Goal: Information Seeking & Learning: Learn about a topic

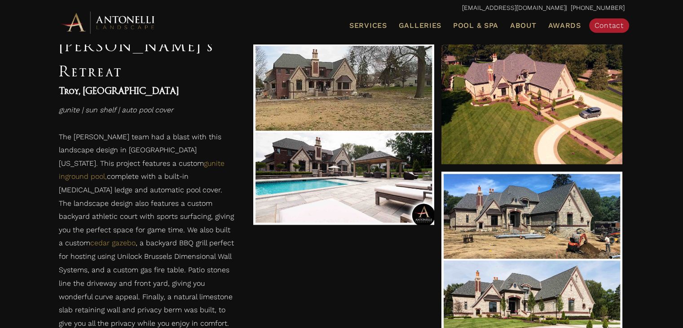
scroll to position [1437, 0]
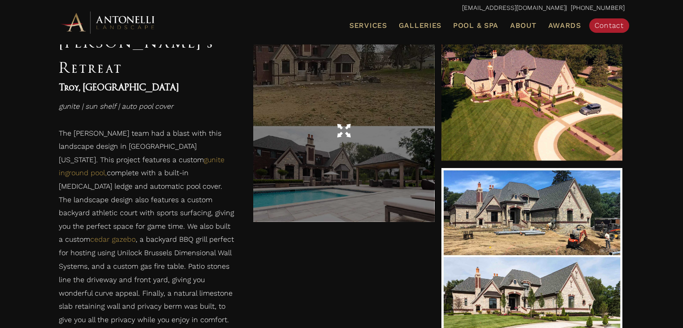
click at [369, 200] on div at bounding box center [343, 130] width 181 height 181
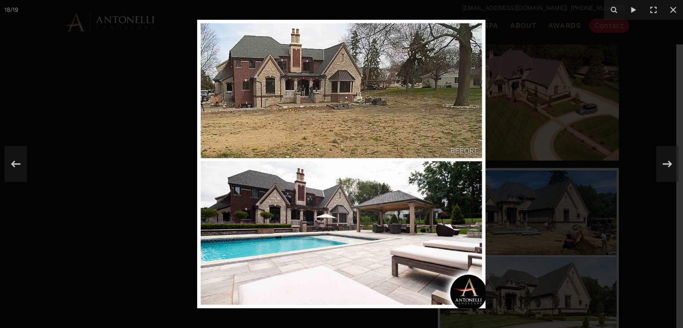
click at [344, 224] on img at bounding box center [341, 164] width 288 height 288
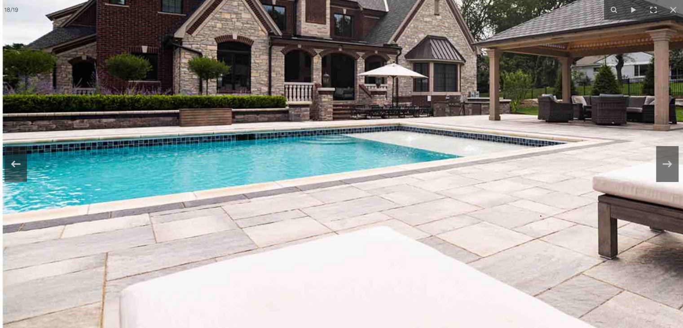
drag, startPoint x: 327, startPoint y: 214, endPoint x: 449, endPoint y: 115, distance: 157.7
click at [672, 10] on icon at bounding box center [673, 10] width 6 height 6
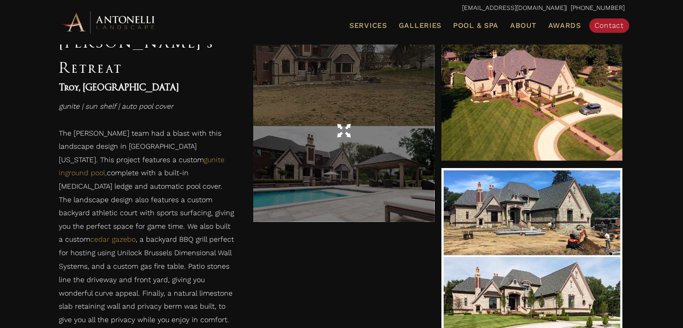
scroll to position [1574, 0]
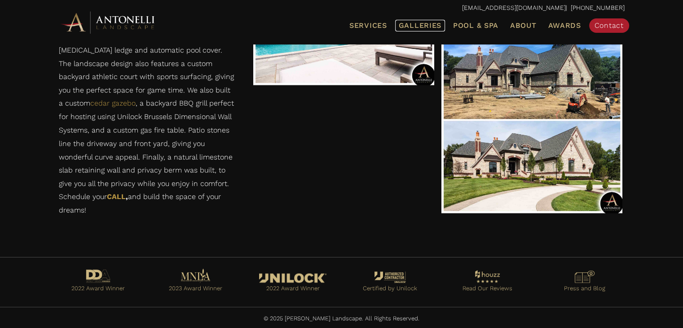
click at [423, 24] on span "Galleries" at bounding box center [420, 25] width 43 height 9
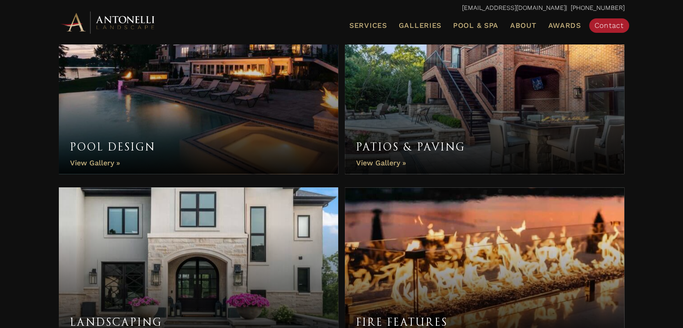
scroll to position [278, 0]
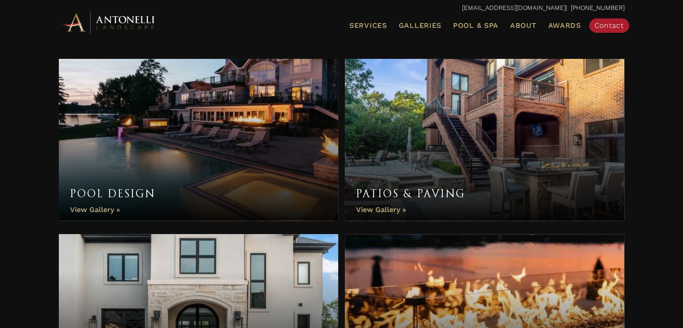
click at [433, 147] on link "Patios & Paving" at bounding box center [485, 140] width 280 height 162
click at [183, 174] on link "Pool Design" at bounding box center [199, 140] width 280 height 162
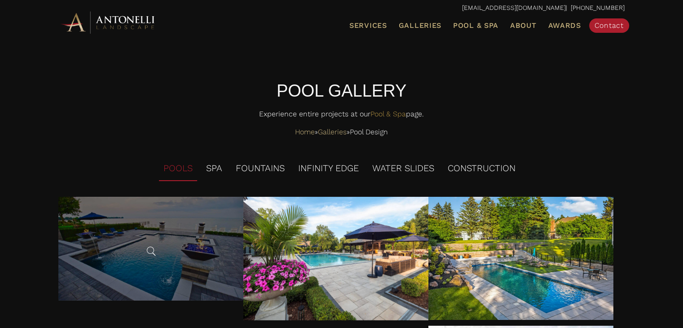
click at [192, 253] on div at bounding box center [150, 249] width 185 height 104
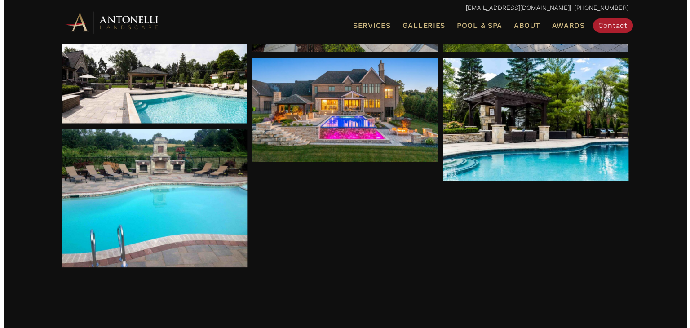
scroll to position [269, 0]
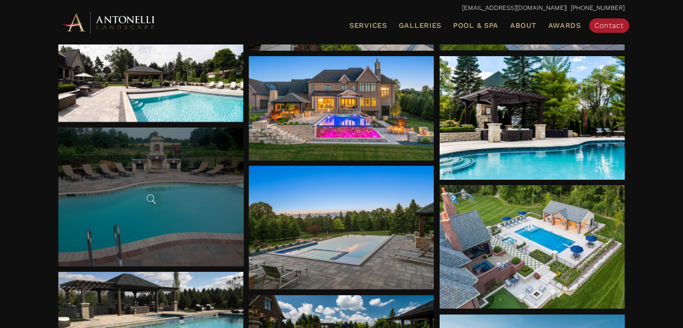
click at [181, 189] on div at bounding box center [150, 197] width 185 height 138
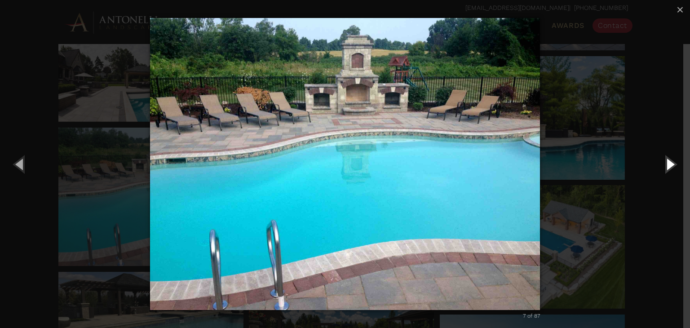
click at [665, 170] on button "Next (Right arrow key)" at bounding box center [669, 163] width 40 height 49
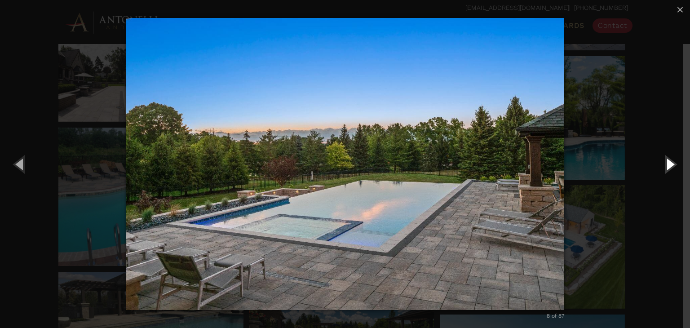
click at [663, 168] on button "Next (Right arrow key)" at bounding box center [669, 163] width 40 height 49
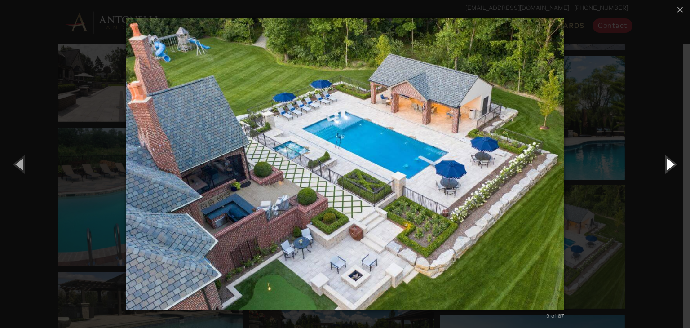
click at [663, 168] on button "Next (Right arrow key)" at bounding box center [669, 163] width 40 height 49
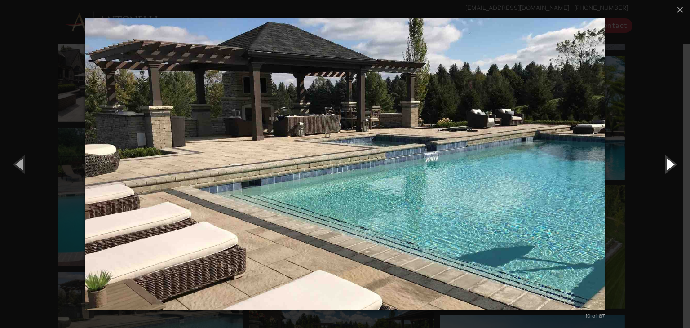
click at [670, 161] on button "Next (Right arrow key)" at bounding box center [669, 163] width 40 height 49
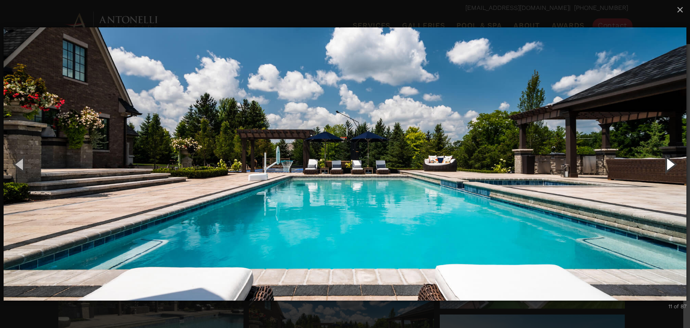
click at [670, 161] on button "Next (Right arrow key)" at bounding box center [669, 163] width 40 height 49
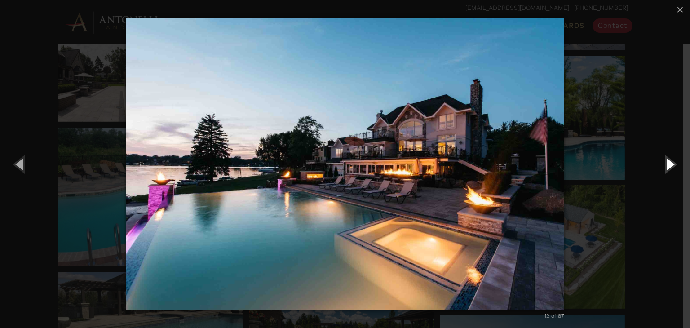
click at [670, 161] on button "Next (Right arrow key)" at bounding box center [669, 163] width 40 height 49
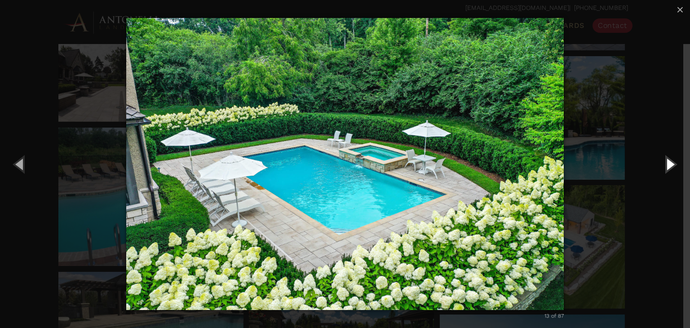
click at [670, 161] on button "Next (Right arrow key)" at bounding box center [669, 163] width 40 height 49
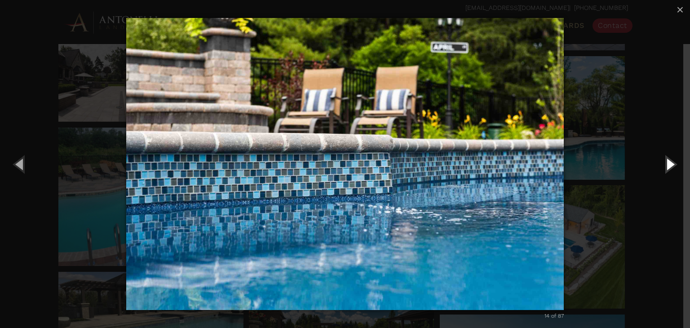
click at [670, 161] on button "Next (Right arrow key)" at bounding box center [669, 163] width 40 height 49
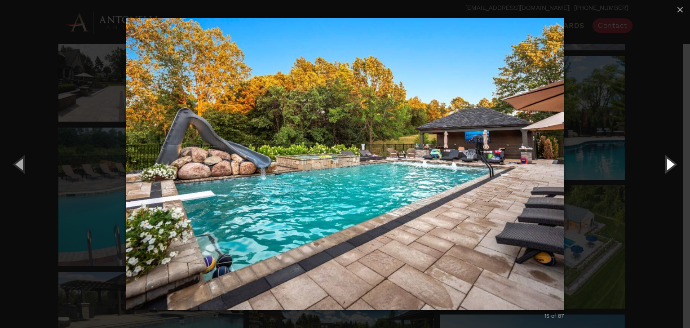
click at [670, 161] on button "Next (Right arrow key)" at bounding box center [669, 163] width 40 height 49
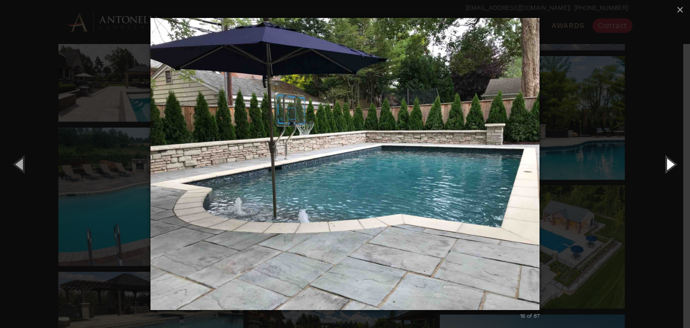
click at [670, 161] on button "Next (Right arrow key)" at bounding box center [669, 163] width 40 height 49
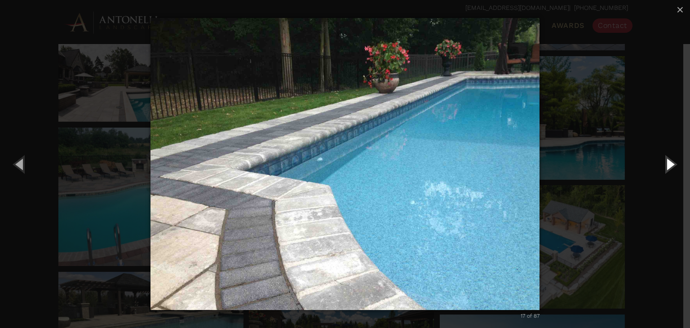
click at [670, 161] on button "Next (Right arrow key)" at bounding box center [669, 163] width 40 height 49
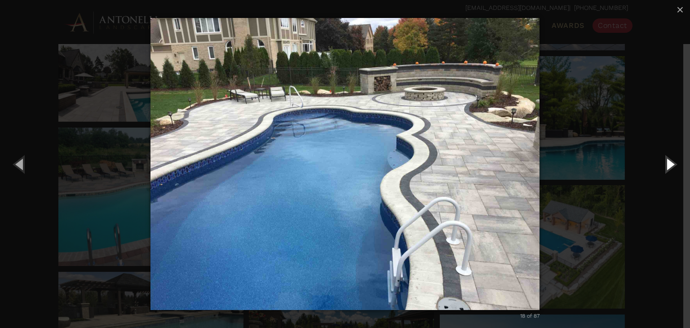
click at [670, 161] on button "Next (Right arrow key)" at bounding box center [669, 163] width 40 height 49
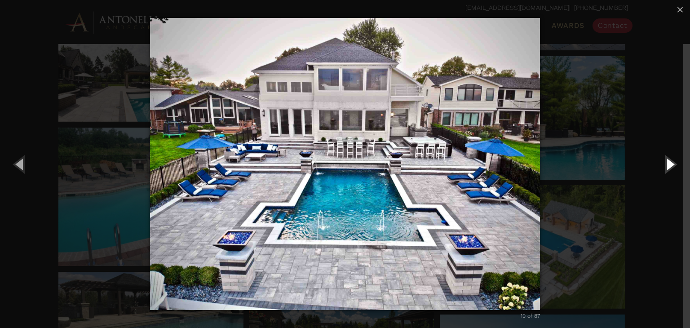
click at [670, 161] on button "Next (Right arrow key)" at bounding box center [669, 163] width 40 height 49
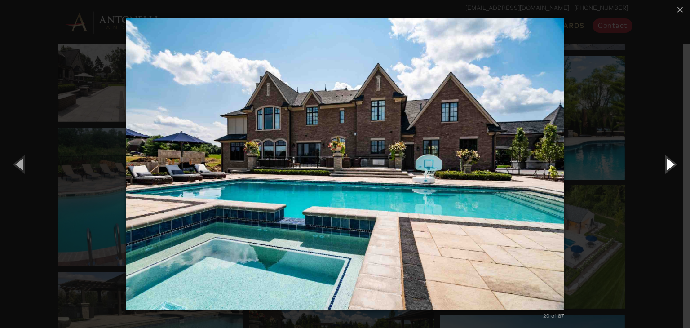
click at [670, 161] on button "Next (Right arrow key)" at bounding box center [669, 163] width 40 height 49
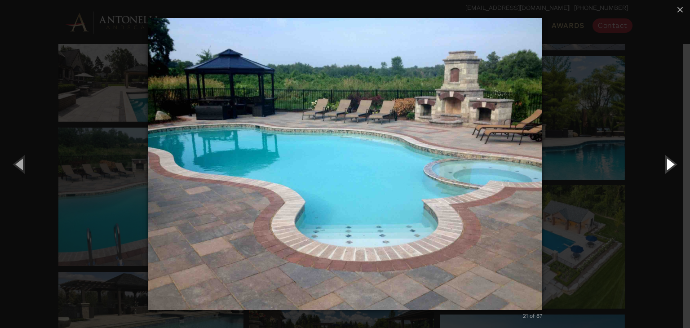
click at [670, 161] on button "Next (Right arrow key)" at bounding box center [669, 163] width 40 height 49
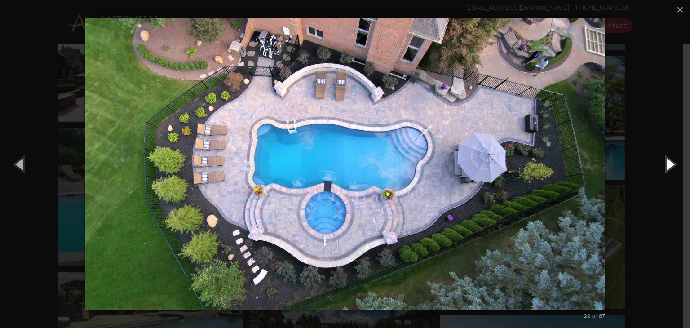
click at [670, 161] on button "Next (Right arrow key)" at bounding box center [669, 163] width 40 height 49
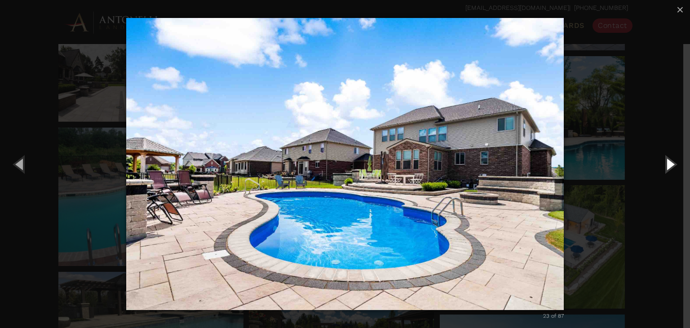
click at [670, 161] on button "Next (Right arrow key)" at bounding box center [669, 163] width 40 height 49
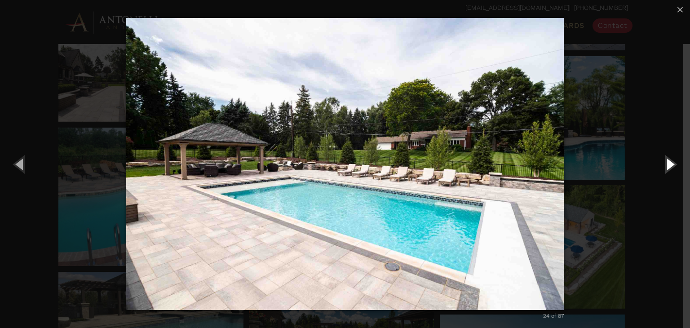
click at [670, 161] on button "Next (Right arrow key)" at bounding box center [669, 163] width 40 height 49
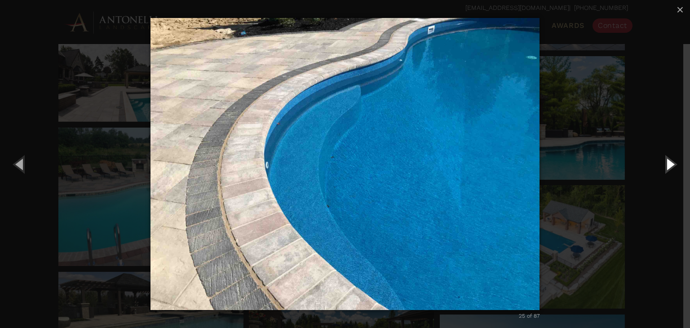
click at [670, 161] on button "Next (Right arrow key)" at bounding box center [669, 163] width 40 height 49
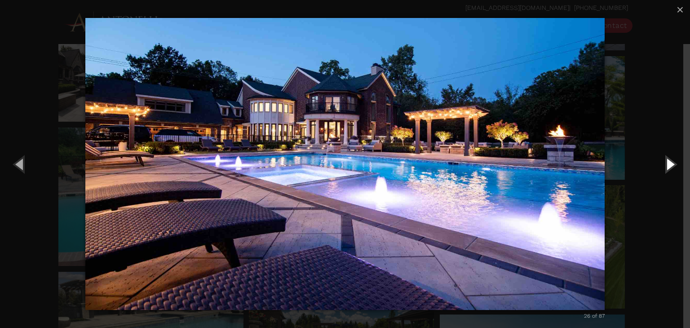
click at [670, 161] on button "Next (Right arrow key)" at bounding box center [669, 163] width 40 height 49
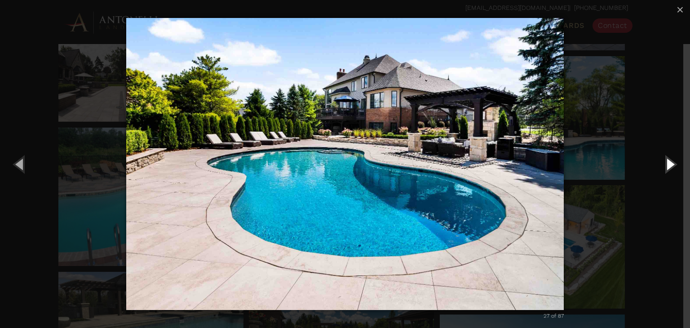
click at [670, 161] on button "Next (Right arrow key)" at bounding box center [669, 163] width 40 height 49
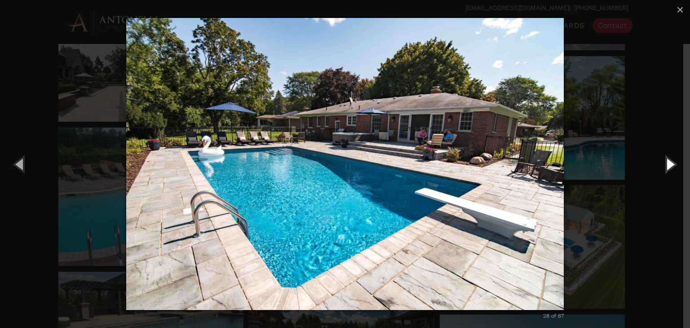
click at [670, 161] on button "Next (Right arrow key)" at bounding box center [669, 163] width 40 height 49
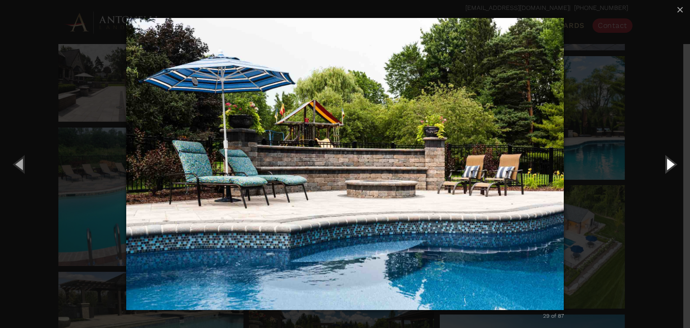
click at [670, 162] on button "Next (Right arrow key)" at bounding box center [669, 163] width 40 height 49
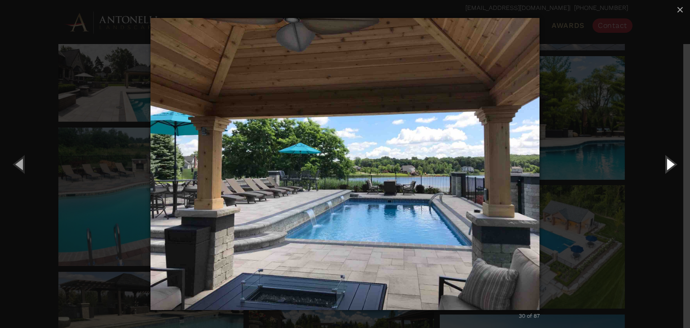
click at [671, 163] on button "Next (Right arrow key)" at bounding box center [669, 163] width 40 height 49
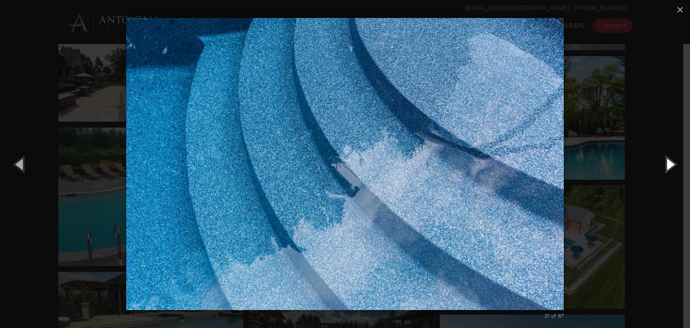
click at [671, 163] on button "Next (Right arrow key)" at bounding box center [669, 163] width 40 height 49
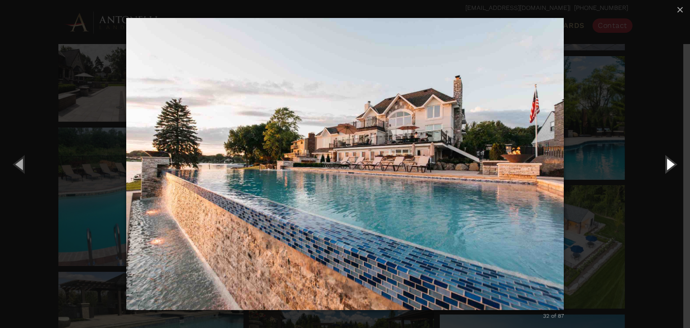
click at [671, 163] on button "Next (Right arrow key)" at bounding box center [669, 163] width 40 height 49
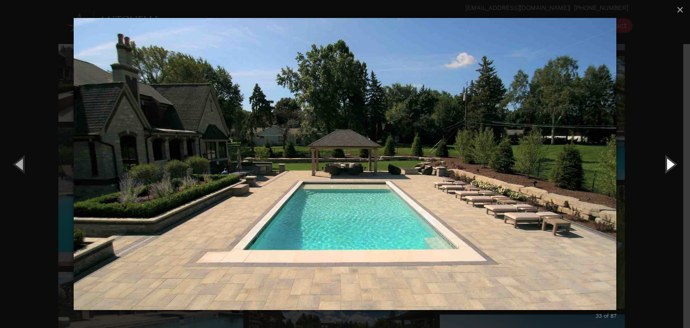
click at [668, 162] on button "Next (Right arrow key)" at bounding box center [669, 163] width 40 height 49
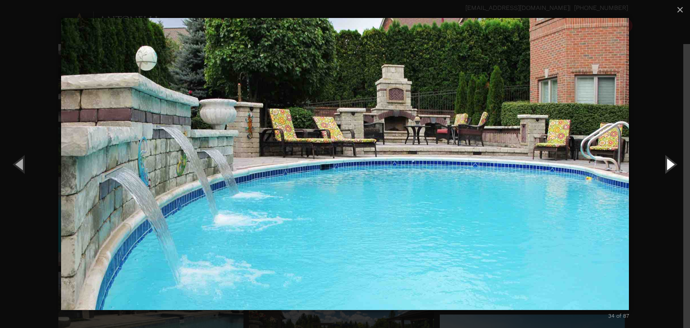
click at [668, 162] on button "Next (Right arrow key)" at bounding box center [669, 163] width 40 height 49
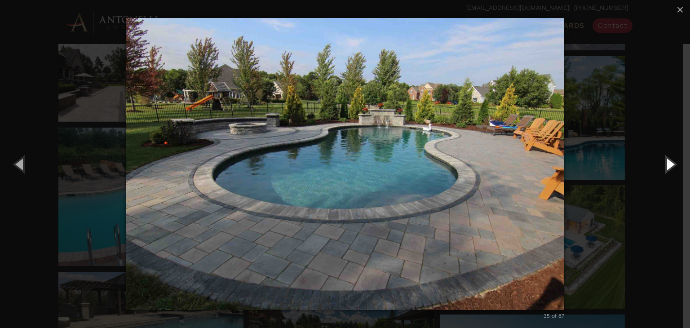
click at [668, 162] on button "Next (Right arrow key)" at bounding box center [669, 163] width 40 height 49
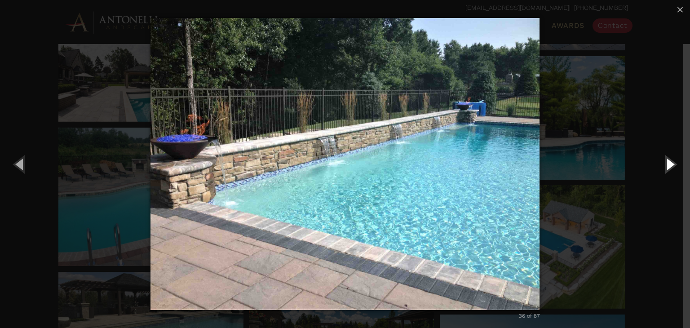
click at [668, 162] on button "Next (Right arrow key)" at bounding box center [669, 163] width 40 height 49
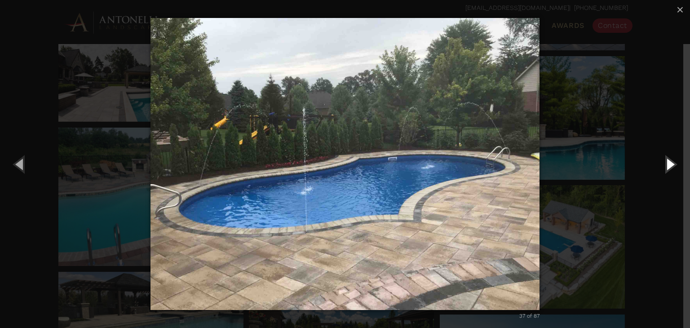
click at [668, 162] on button "Next (Right arrow key)" at bounding box center [669, 163] width 40 height 49
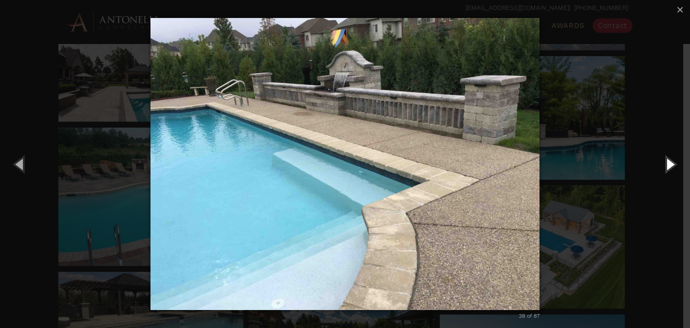
click at [668, 162] on button "Next (Right arrow key)" at bounding box center [669, 163] width 40 height 49
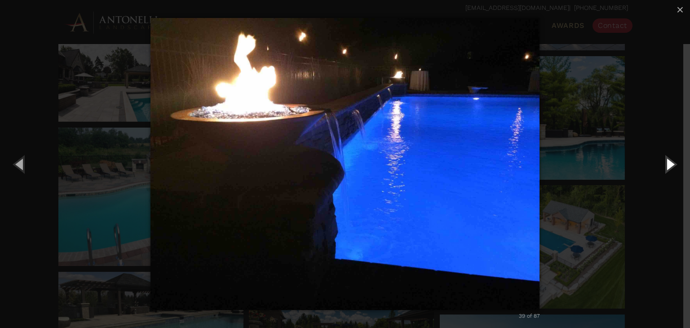
click at [668, 162] on button "Next (Right arrow key)" at bounding box center [669, 163] width 40 height 49
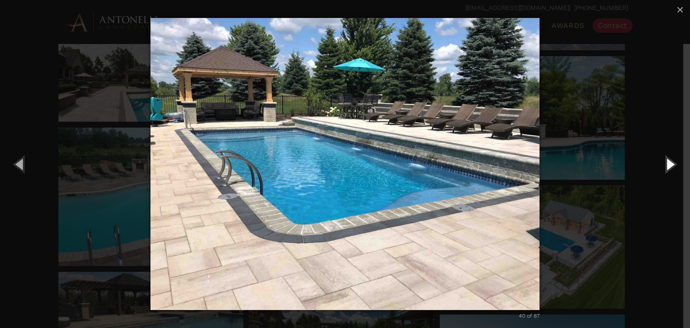
click at [668, 162] on button "Next (Right arrow key)" at bounding box center [669, 163] width 40 height 49
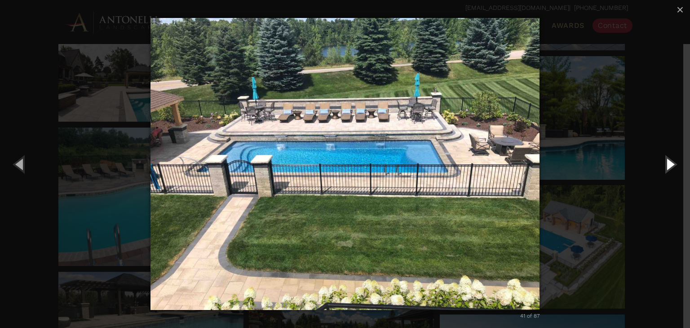
click at [669, 170] on button "Next (Right arrow key)" at bounding box center [669, 163] width 40 height 49
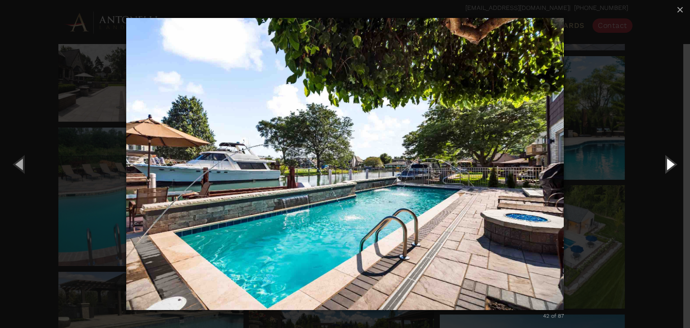
click at [669, 170] on button "Next (Right arrow key)" at bounding box center [669, 163] width 40 height 49
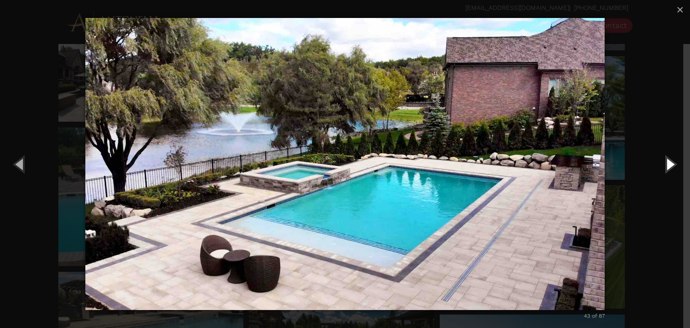
click at [669, 170] on button "Next (Right arrow key)" at bounding box center [669, 163] width 40 height 49
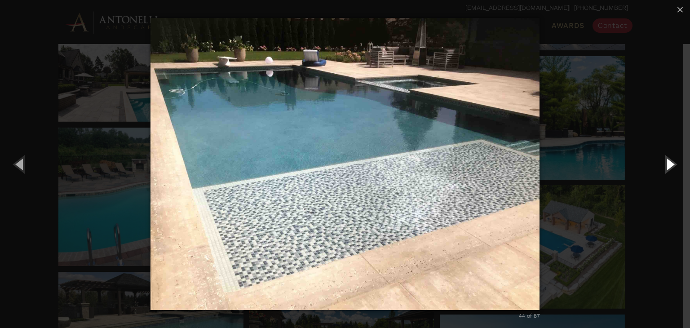
click at [669, 170] on button "Next (Right arrow key)" at bounding box center [669, 163] width 40 height 49
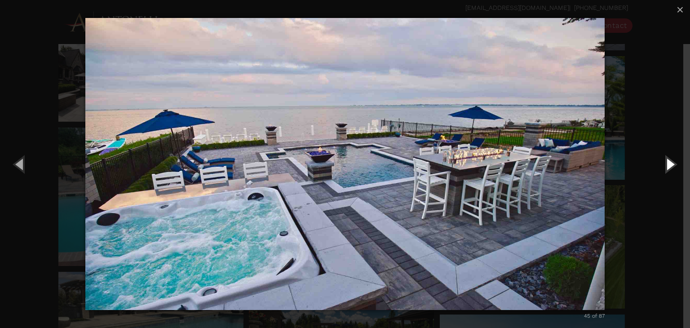
click at [669, 170] on button "Next (Right arrow key)" at bounding box center [669, 163] width 40 height 49
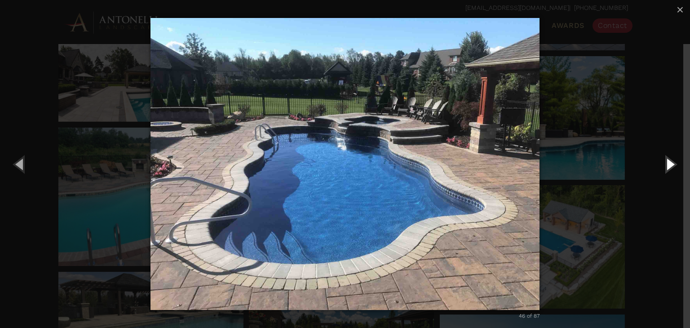
click at [669, 170] on button "Next (Right arrow key)" at bounding box center [669, 163] width 40 height 49
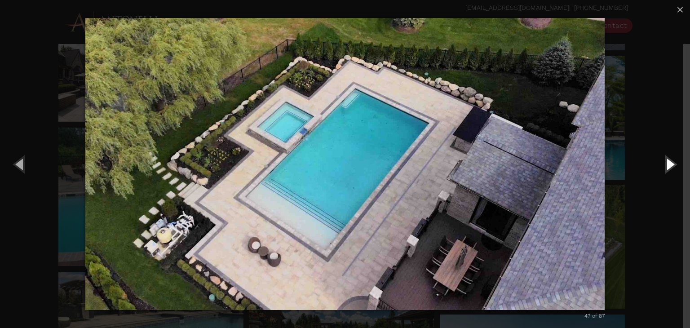
click at [669, 170] on button "Next (Right arrow key)" at bounding box center [669, 163] width 40 height 49
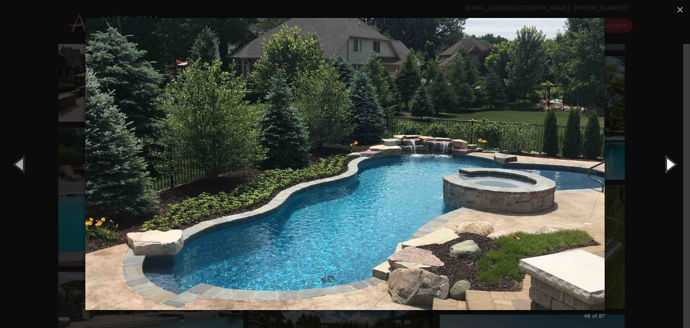
click at [669, 170] on button "Next (Right arrow key)" at bounding box center [669, 163] width 40 height 49
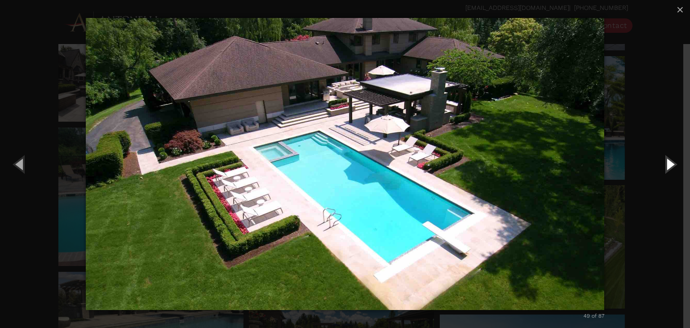
click at [671, 166] on button "Next (Right arrow key)" at bounding box center [669, 163] width 40 height 49
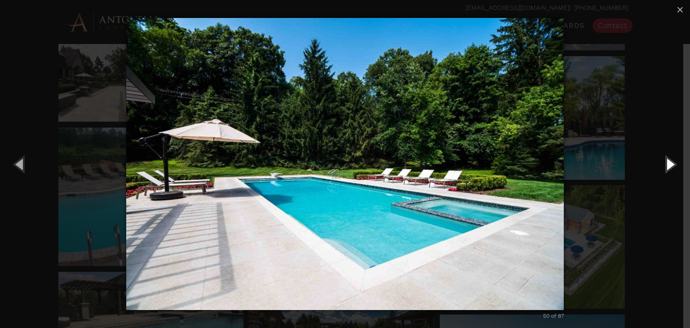
click at [671, 166] on button "Next (Right arrow key)" at bounding box center [669, 163] width 40 height 49
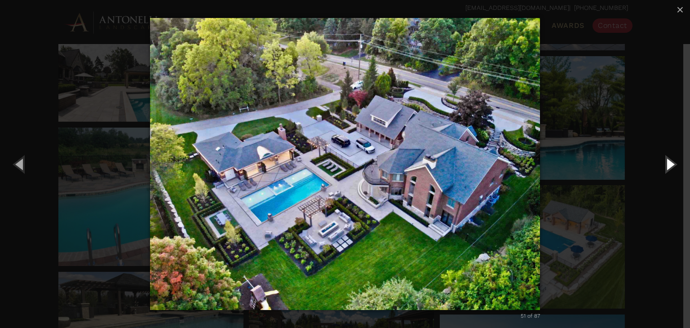
click at [671, 166] on button "Next (Right arrow key)" at bounding box center [669, 163] width 40 height 49
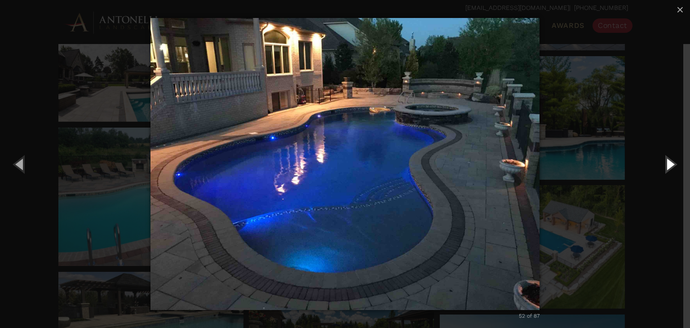
click at [671, 166] on button "Next (Right arrow key)" at bounding box center [669, 163] width 40 height 49
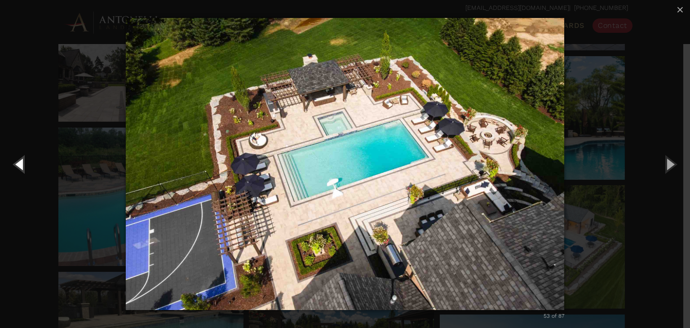
click at [22, 161] on button "Previous (Left arrow key)" at bounding box center [20, 163] width 40 height 49
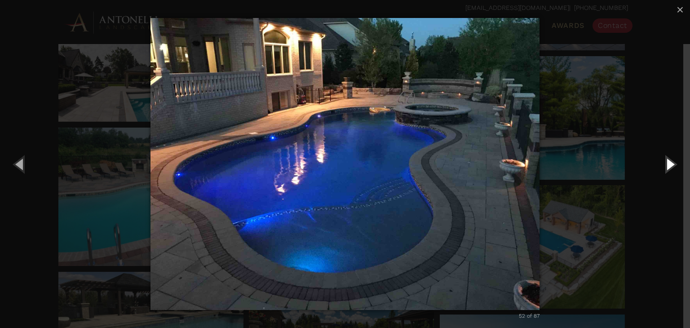
click at [674, 165] on button "Next (Right arrow key)" at bounding box center [669, 163] width 40 height 49
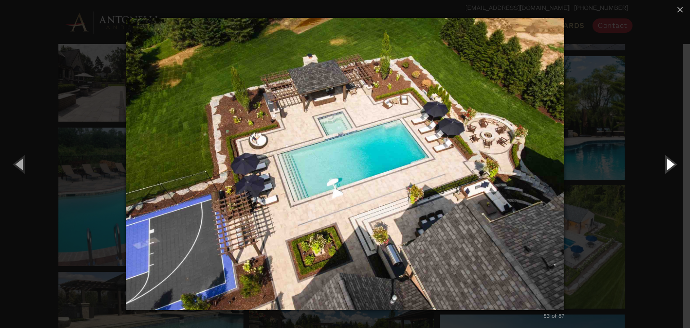
click at [674, 165] on button "Next (Right arrow key)" at bounding box center [669, 163] width 40 height 49
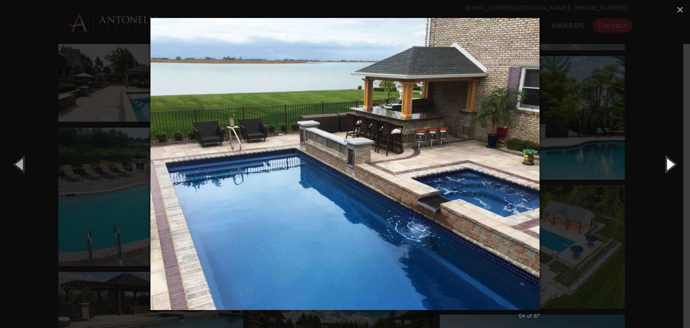
click at [667, 169] on button "Next (Right arrow key)" at bounding box center [669, 163] width 40 height 49
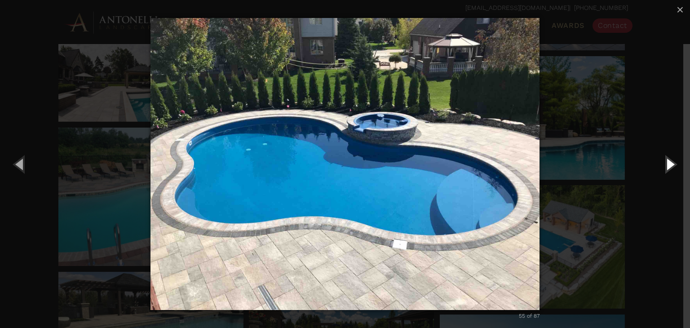
click at [669, 165] on button "Next (Right arrow key)" at bounding box center [669, 163] width 40 height 49
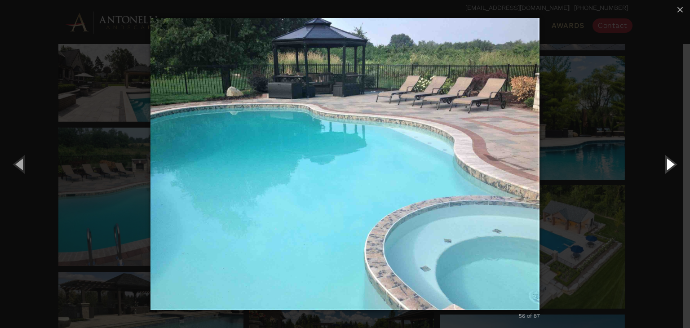
click at [669, 165] on button "Next (Right arrow key)" at bounding box center [669, 163] width 40 height 49
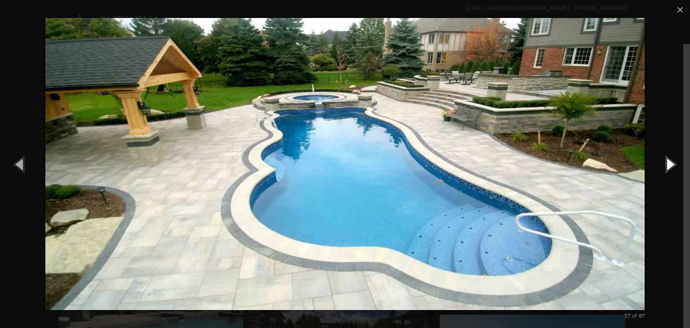
click at [669, 165] on button "Next (Right arrow key)" at bounding box center [669, 163] width 40 height 49
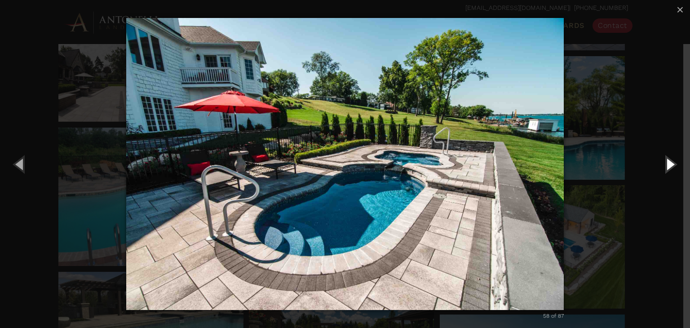
click at [669, 165] on button "Next (Right arrow key)" at bounding box center [669, 163] width 40 height 49
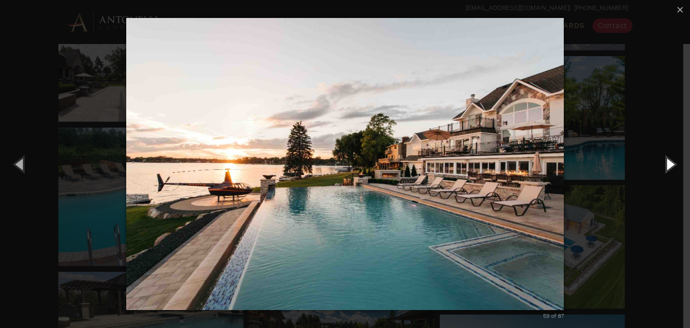
click at [669, 165] on button "Next (Right arrow key)" at bounding box center [669, 163] width 40 height 49
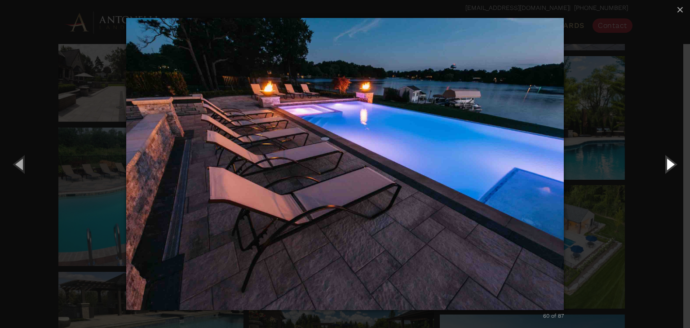
click at [669, 165] on button "Next (Right arrow key)" at bounding box center [669, 163] width 40 height 49
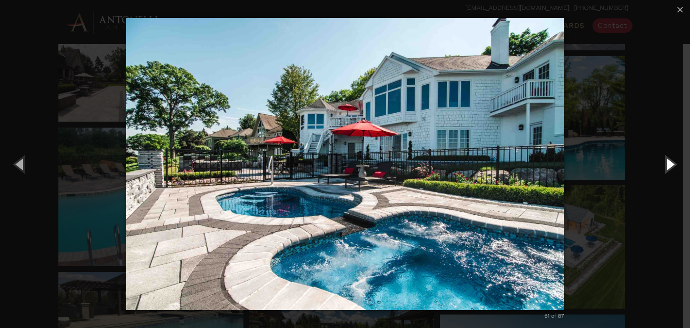
click at [669, 165] on button "Next (Right arrow key)" at bounding box center [669, 163] width 40 height 49
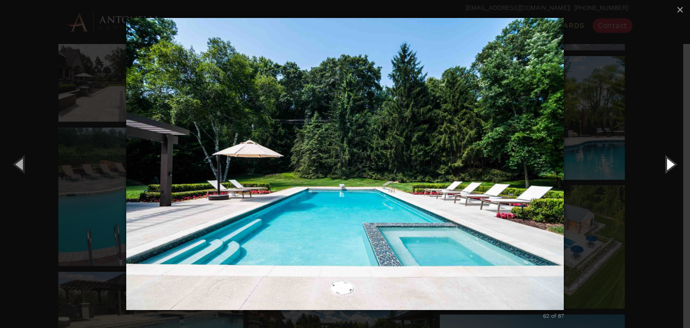
click at [669, 165] on button "Next (Right arrow key)" at bounding box center [669, 163] width 40 height 49
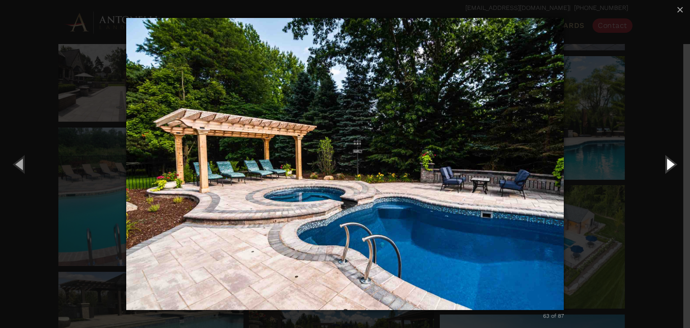
click at [669, 165] on button "Next (Right arrow key)" at bounding box center [669, 163] width 40 height 49
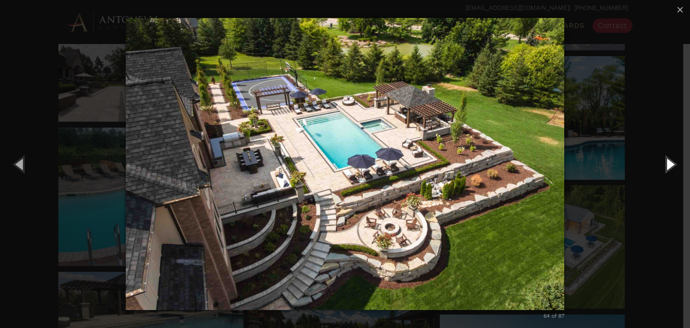
click at [669, 165] on button "Next (Right arrow key)" at bounding box center [669, 163] width 40 height 49
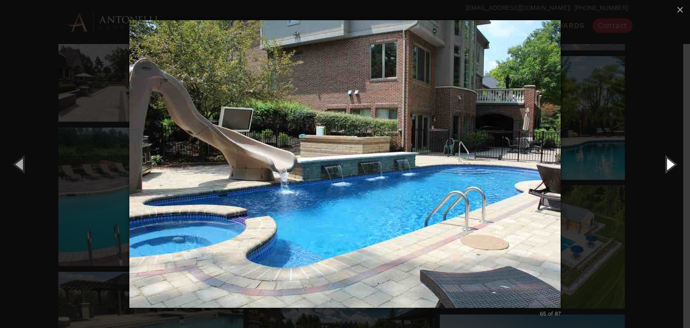
click at [669, 165] on button "Next (Right arrow key)" at bounding box center [669, 163] width 40 height 49
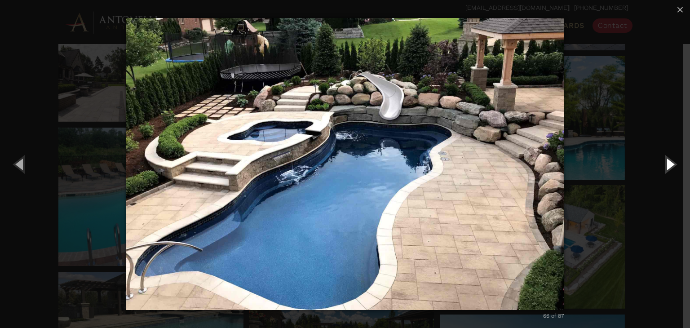
click at [669, 165] on button "Next (Right arrow key)" at bounding box center [669, 163] width 40 height 49
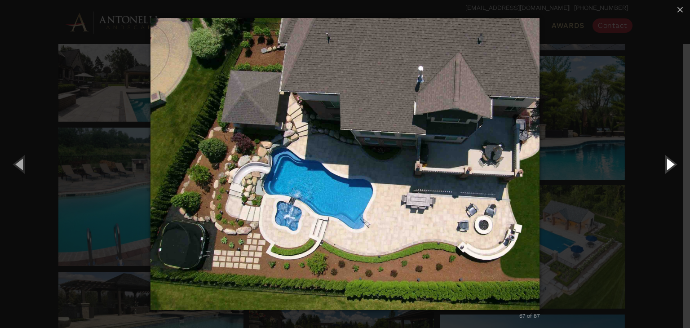
click at [669, 165] on button "Next (Right arrow key)" at bounding box center [669, 163] width 40 height 49
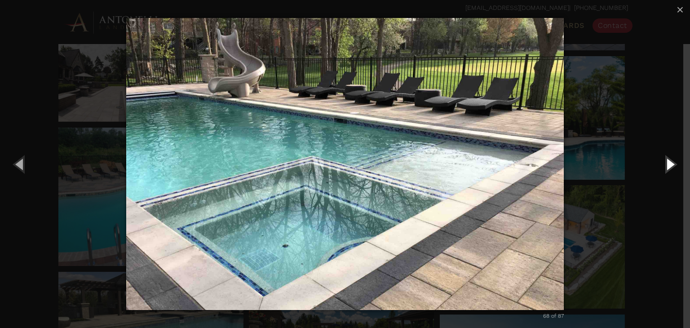
click at [669, 165] on button "Next (Right arrow key)" at bounding box center [669, 163] width 40 height 49
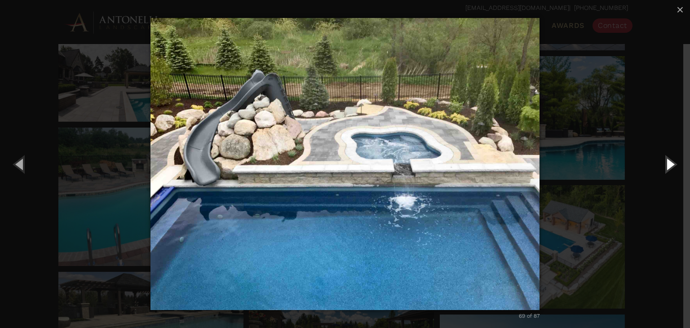
click at [669, 165] on button "Next (Right arrow key)" at bounding box center [669, 163] width 40 height 49
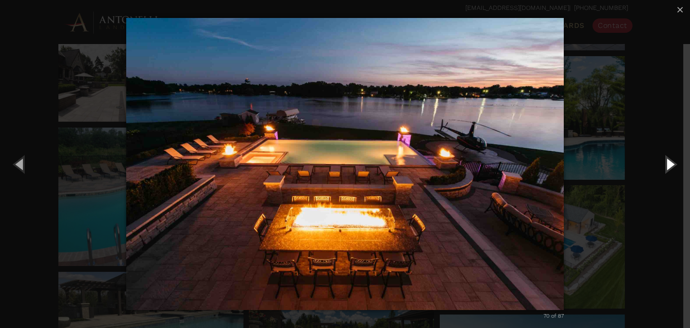
click at [669, 165] on button "Next (Right arrow key)" at bounding box center [669, 163] width 40 height 49
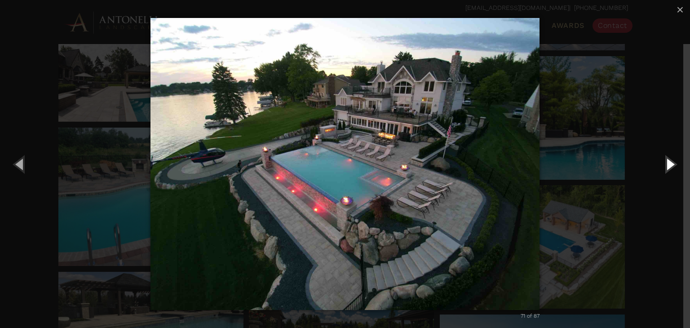
click at [669, 165] on button "Next (Right arrow key)" at bounding box center [669, 163] width 40 height 49
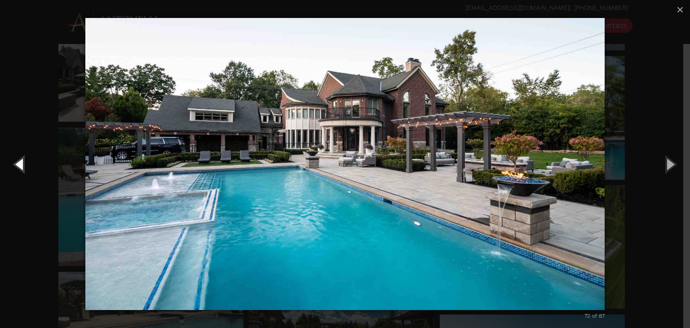
click at [22, 171] on button "Previous (Left arrow key)" at bounding box center [20, 163] width 40 height 49
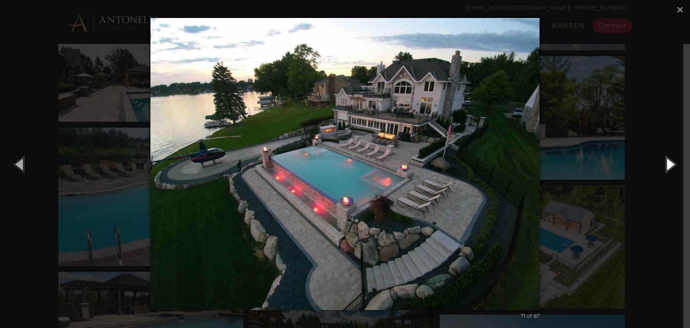
click at [666, 165] on button "Next (Right arrow key)" at bounding box center [669, 163] width 40 height 49
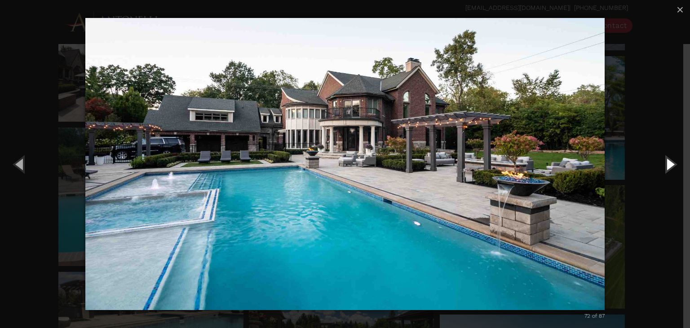
click at [666, 165] on button "Next (Right arrow key)" at bounding box center [669, 163] width 40 height 49
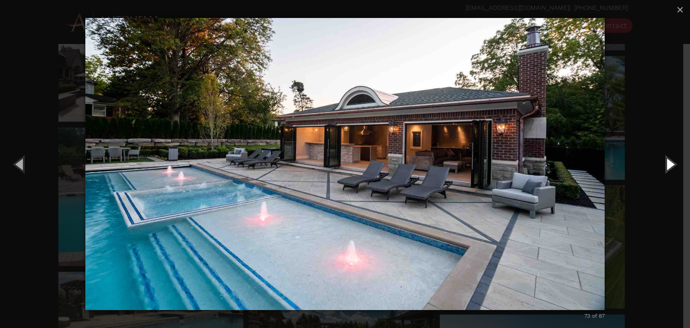
click at [666, 165] on button "Next (Right arrow key)" at bounding box center [669, 163] width 40 height 49
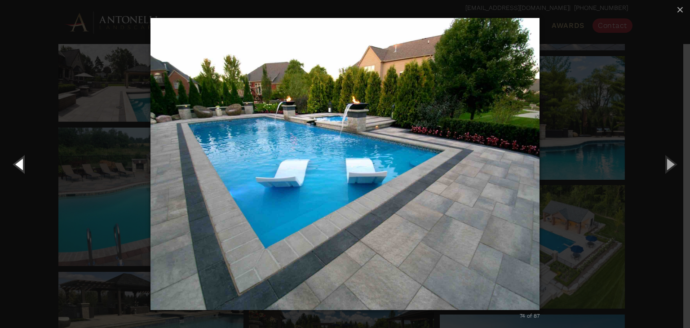
click at [23, 169] on button "Previous (Left arrow key)" at bounding box center [20, 163] width 40 height 49
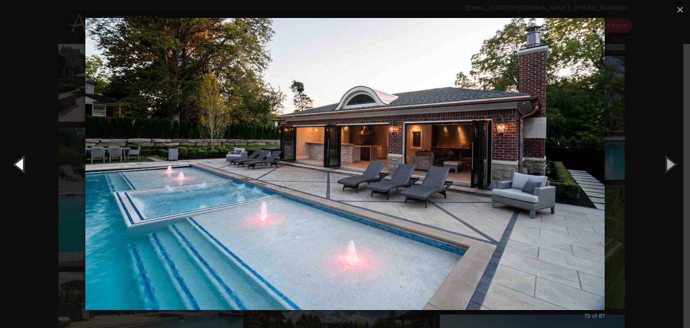
click at [23, 169] on button "Previous (Left arrow key)" at bounding box center [20, 163] width 40 height 49
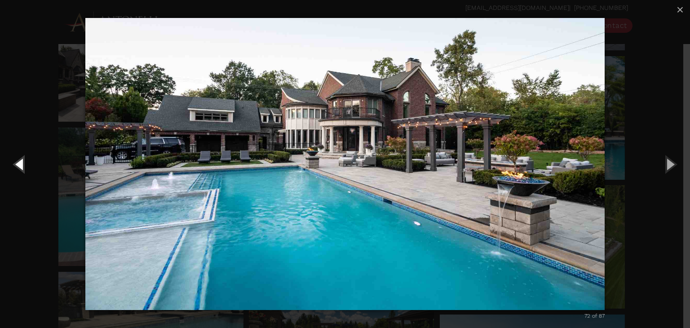
click at [14, 160] on button "Previous (Left arrow key)" at bounding box center [20, 163] width 40 height 49
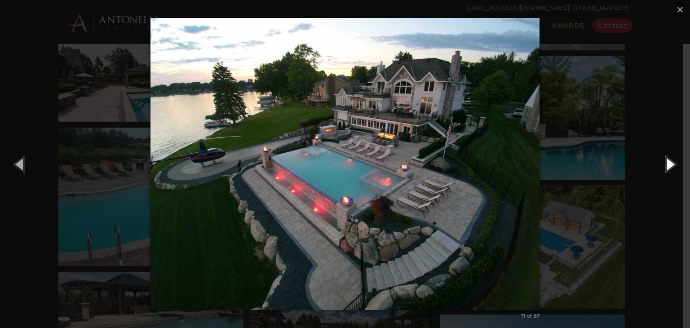
click at [666, 166] on button "Next (Right arrow key)" at bounding box center [669, 163] width 40 height 49
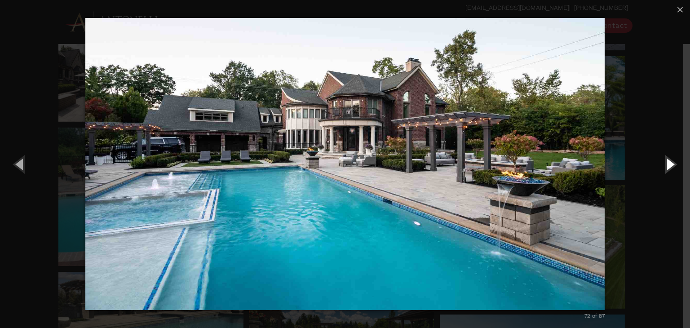
click at [673, 164] on button "Next (Right arrow key)" at bounding box center [669, 163] width 40 height 49
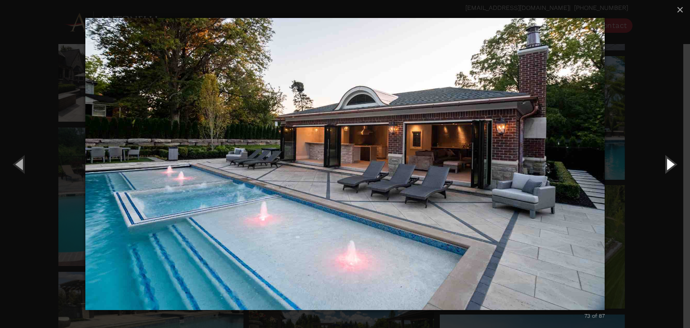
click at [673, 164] on button "Next (Right arrow key)" at bounding box center [669, 163] width 40 height 49
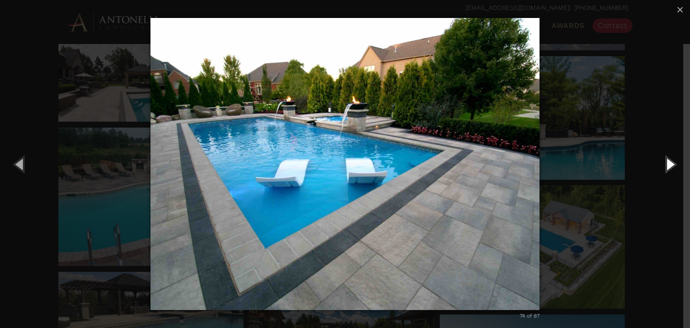
click at [673, 164] on button "Next (Right arrow key)" at bounding box center [669, 163] width 40 height 49
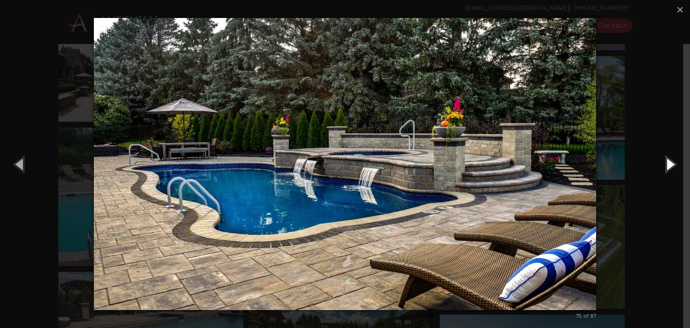
click at [673, 164] on button "Next (Right arrow key)" at bounding box center [669, 163] width 40 height 49
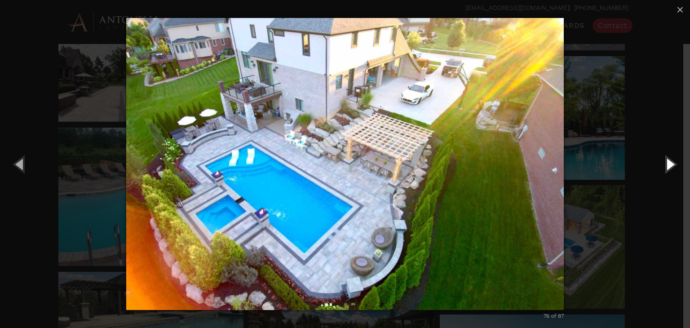
click at [673, 164] on button "Next (Right arrow key)" at bounding box center [669, 163] width 40 height 49
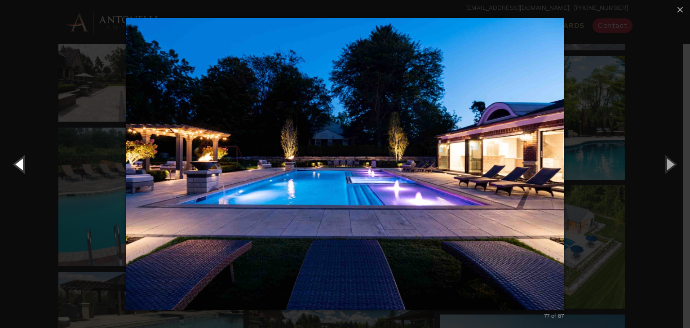
click at [16, 160] on button "Previous (Left arrow key)" at bounding box center [20, 163] width 40 height 49
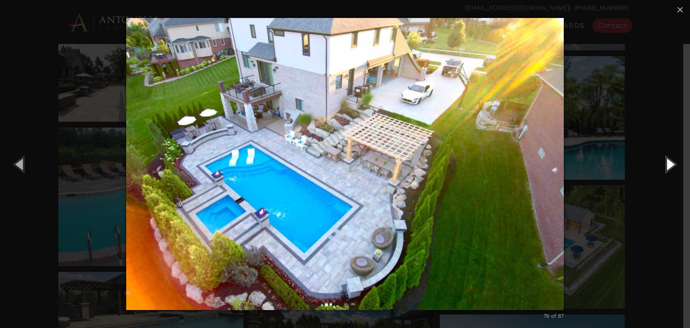
click at [670, 166] on button "Next (Right arrow key)" at bounding box center [669, 163] width 40 height 49
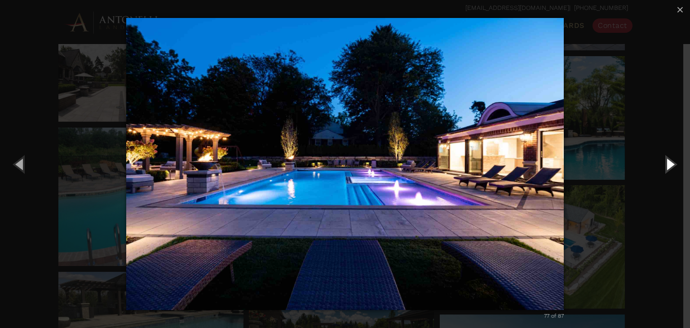
click at [671, 164] on button "Next (Right arrow key)" at bounding box center [669, 163] width 40 height 49
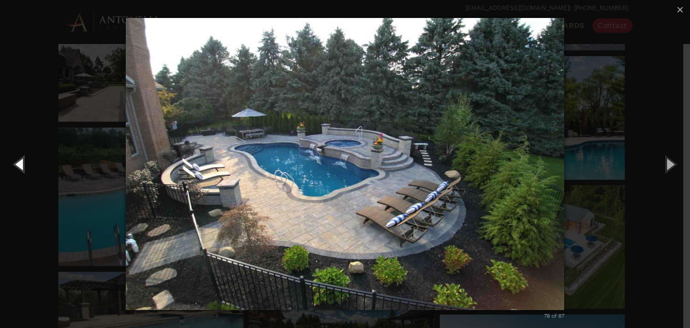
click at [23, 171] on button "Previous (Left arrow key)" at bounding box center [20, 163] width 40 height 49
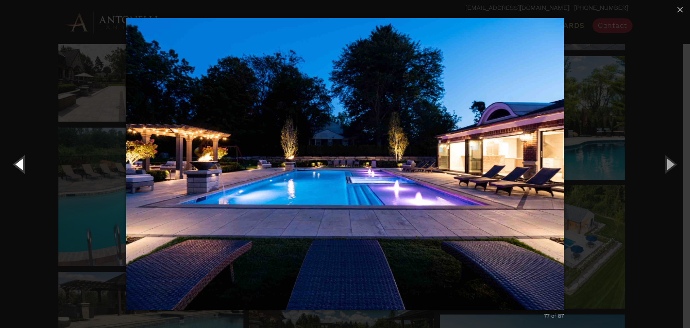
click at [23, 171] on button "Previous (Left arrow key)" at bounding box center [20, 163] width 40 height 49
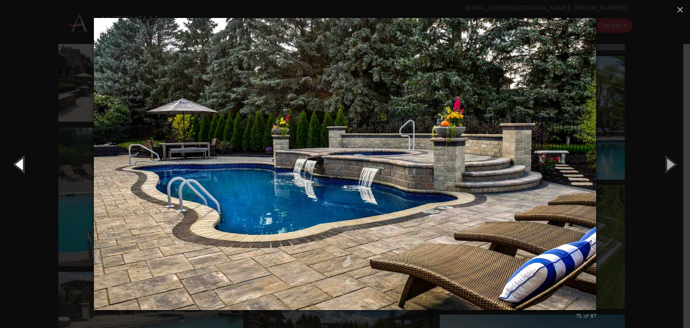
click at [23, 171] on button "Previous (Left arrow key)" at bounding box center [20, 163] width 40 height 49
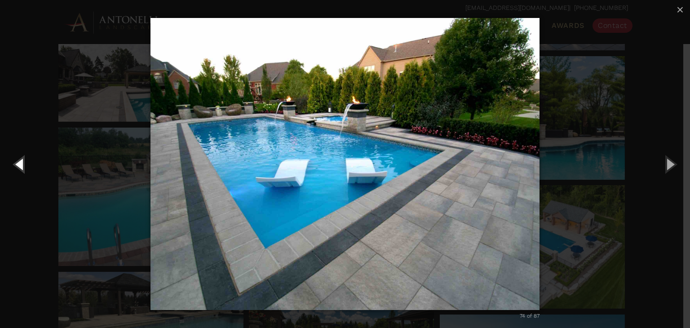
click at [23, 171] on button "Previous (Left arrow key)" at bounding box center [20, 163] width 40 height 49
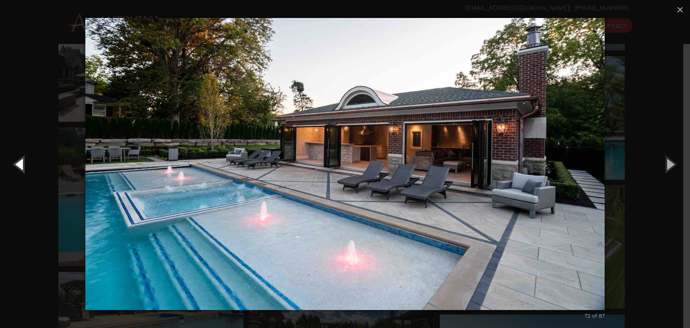
click at [23, 171] on button "Previous (Left arrow key)" at bounding box center [20, 163] width 40 height 49
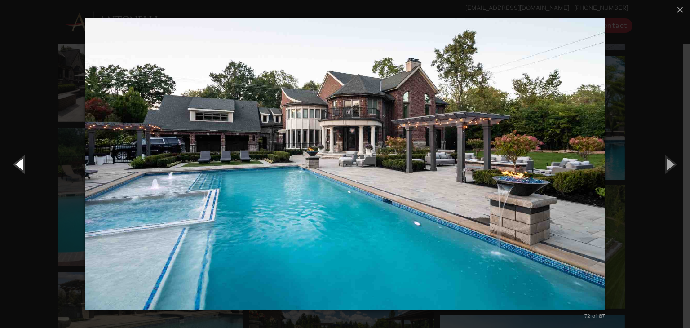
click at [24, 171] on button "Previous (Left arrow key)" at bounding box center [20, 163] width 40 height 49
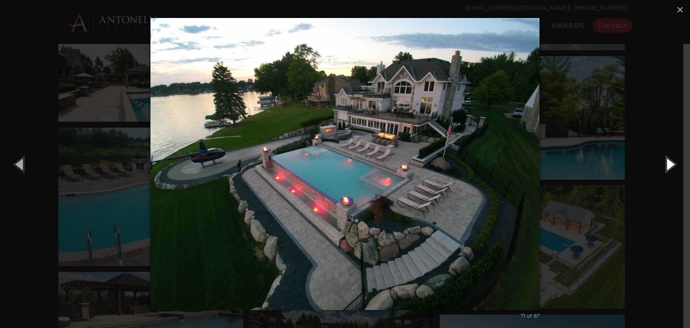
click at [667, 163] on button "Next (Right arrow key)" at bounding box center [669, 163] width 40 height 49
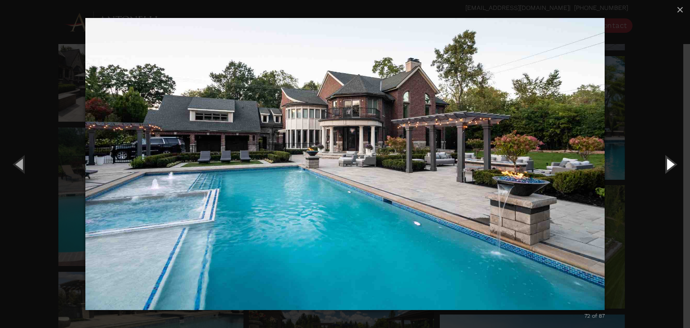
click at [673, 166] on button "Next (Right arrow key)" at bounding box center [669, 163] width 40 height 49
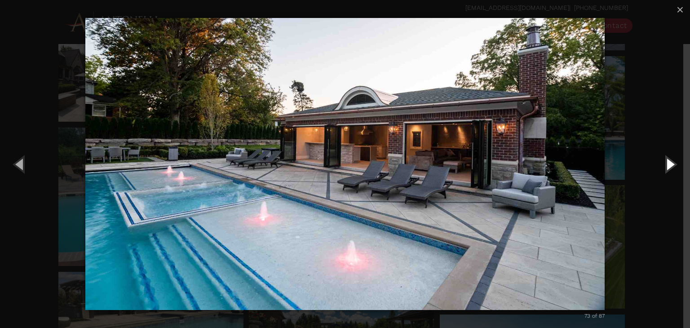
click at [665, 163] on button "Next (Right arrow key)" at bounding box center [669, 163] width 40 height 49
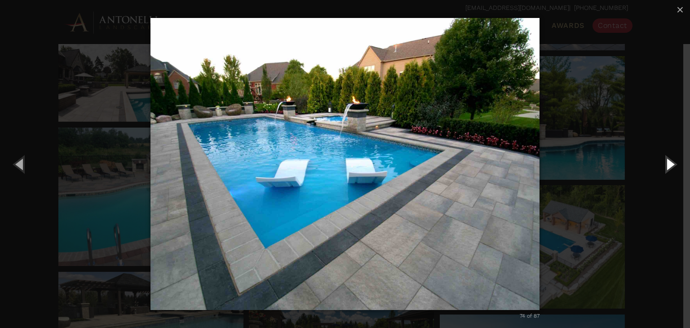
click at [665, 163] on button "Next (Right arrow key)" at bounding box center [669, 163] width 40 height 49
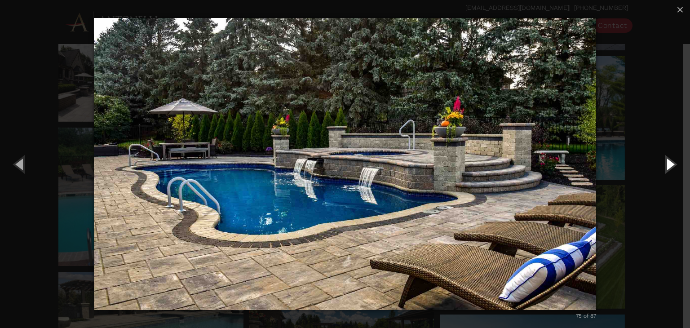
click at [665, 163] on button "Next (Right arrow key)" at bounding box center [669, 163] width 40 height 49
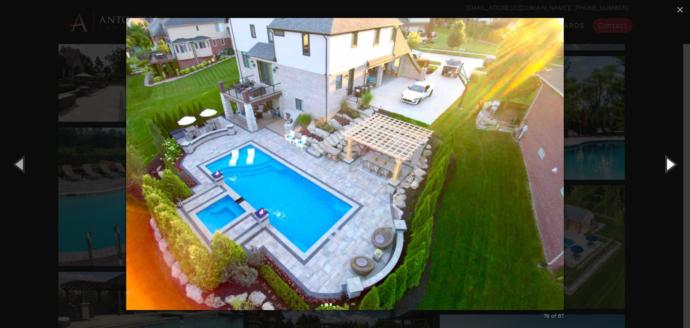
click at [665, 163] on button "Next (Right arrow key)" at bounding box center [669, 163] width 40 height 49
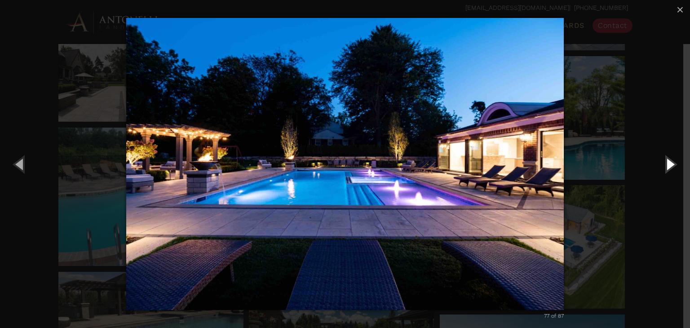
click at [665, 163] on button "Next (Right arrow key)" at bounding box center [669, 163] width 40 height 49
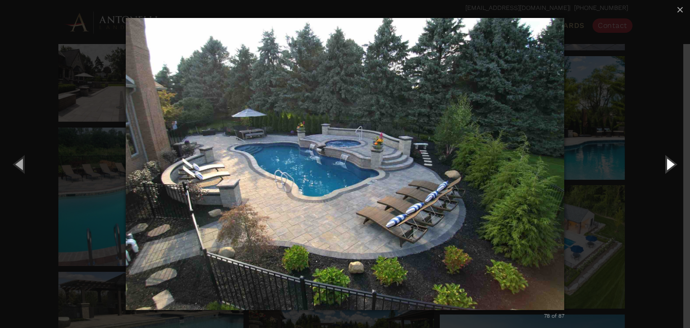
click at [665, 163] on button "Next (Right arrow key)" at bounding box center [669, 163] width 40 height 49
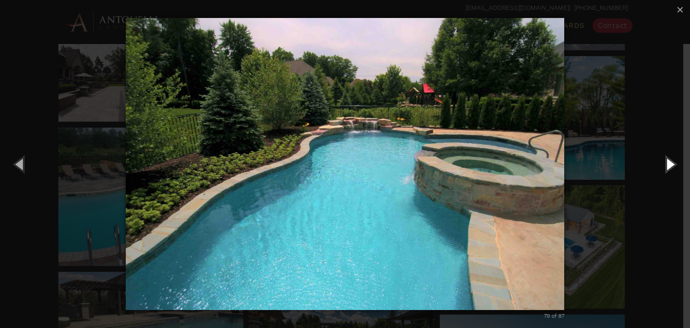
click at [665, 163] on button "Next (Right arrow key)" at bounding box center [669, 163] width 40 height 49
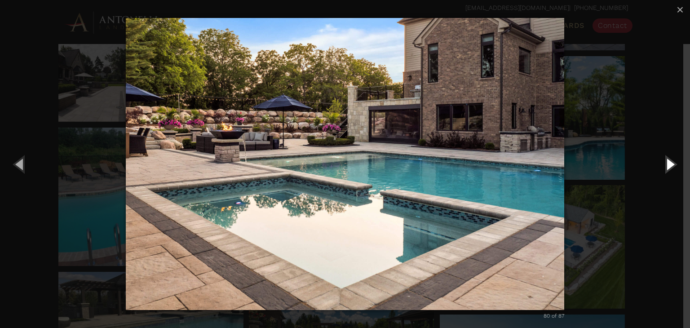
click at [665, 163] on button "Next (Right arrow key)" at bounding box center [669, 163] width 40 height 49
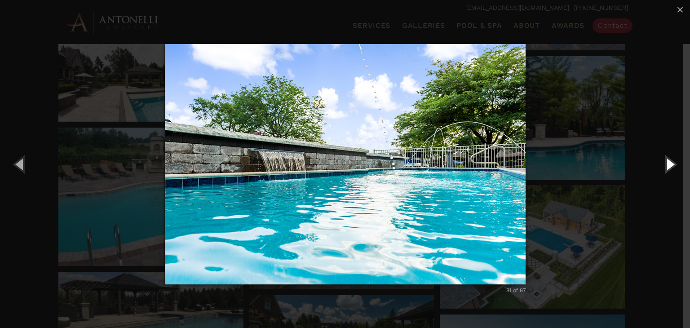
click at [665, 163] on button "Next (Right arrow key)" at bounding box center [669, 163] width 40 height 49
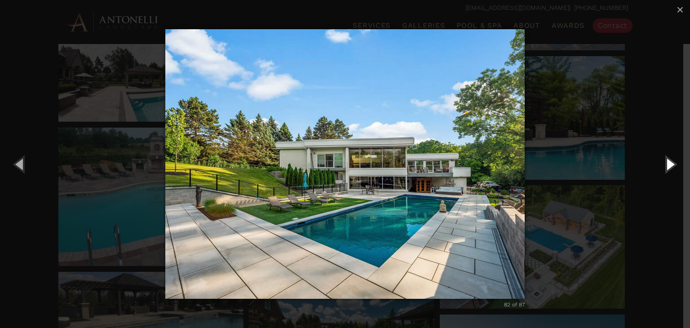
click at [665, 163] on button "Next (Right arrow key)" at bounding box center [669, 163] width 40 height 49
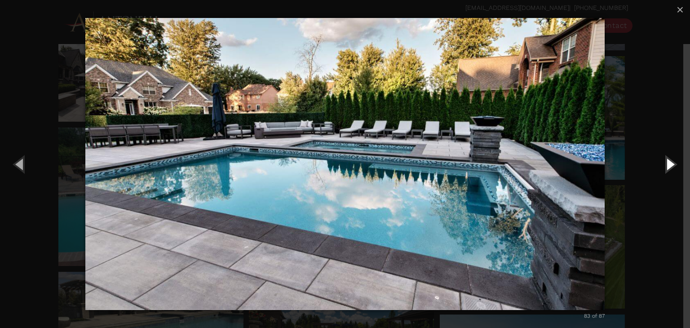
click at [665, 163] on button "Next (Right arrow key)" at bounding box center [669, 163] width 40 height 49
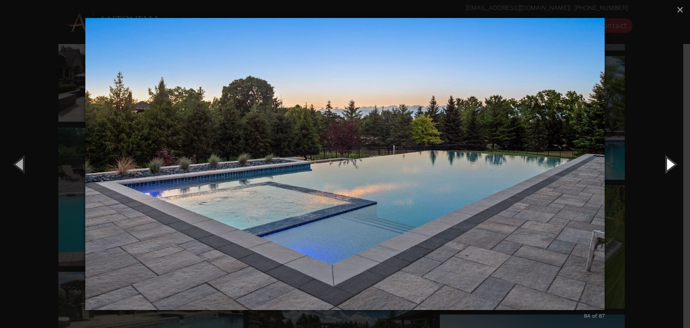
click at [665, 163] on button "Next (Right arrow key)" at bounding box center [669, 163] width 40 height 49
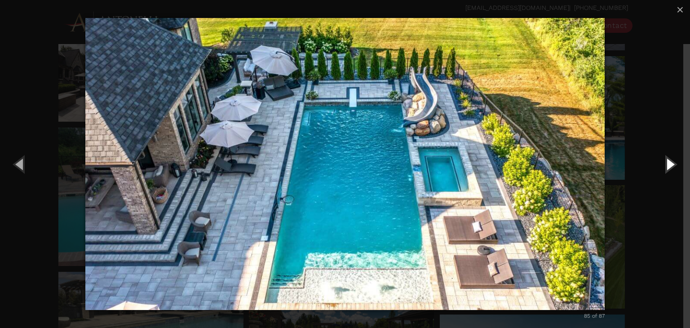
click at [667, 159] on button "Next (Right arrow key)" at bounding box center [669, 163] width 40 height 49
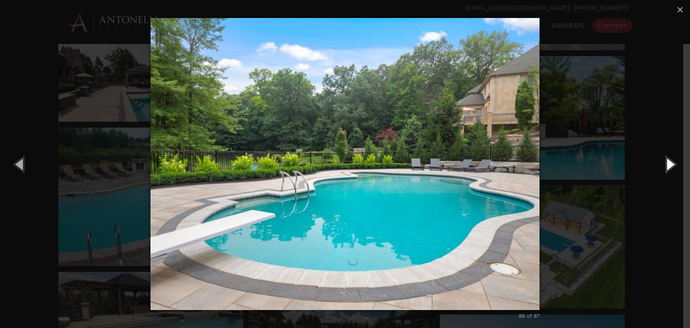
click at [667, 159] on button "Next (Right arrow key)" at bounding box center [669, 163] width 40 height 49
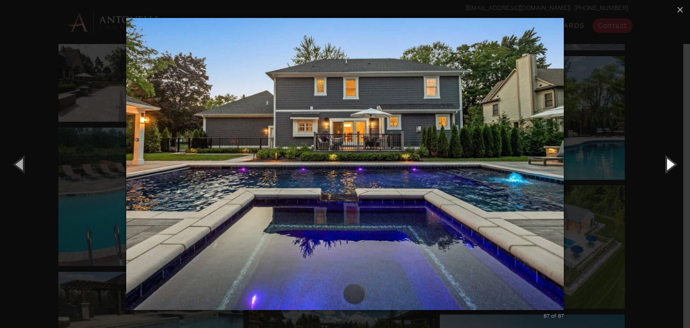
click at [667, 159] on button "Next (Right arrow key)" at bounding box center [669, 163] width 40 height 49
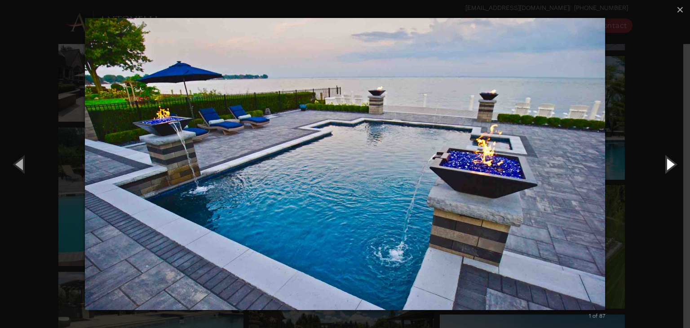
click at [667, 159] on button "Next (Right arrow key)" at bounding box center [669, 163] width 40 height 49
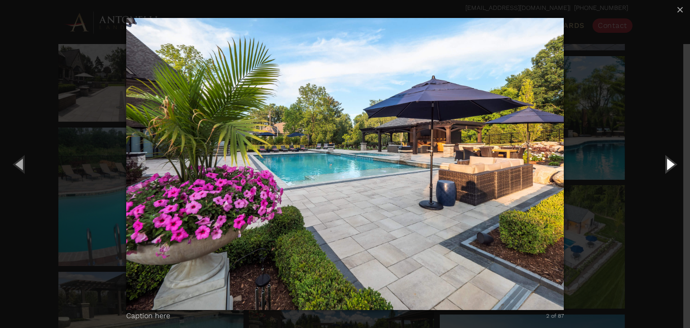
click at [667, 159] on button "Next (Right arrow key)" at bounding box center [669, 163] width 40 height 49
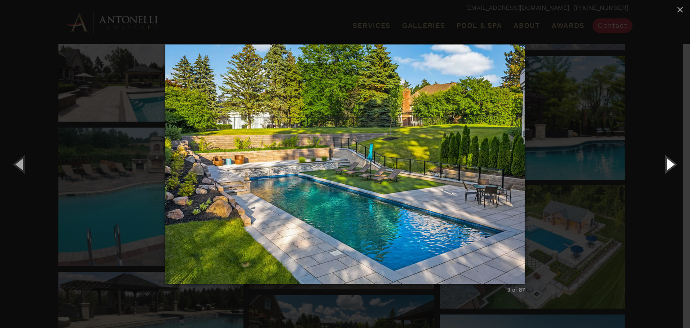
click at [667, 159] on button "Next (Right arrow key)" at bounding box center [669, 163] width 40 height 49
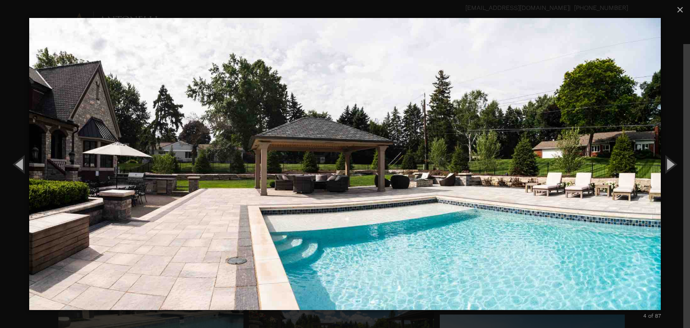
click at [99, 175] on img "carousel" at bounding box center [345, 164] width 632 height 328
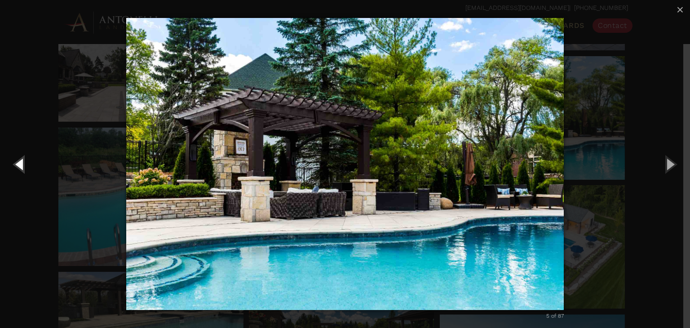
click at [25, 164] on button "Previous (Left arrow key)" at bounding box center [20, 163] width 40 height 49
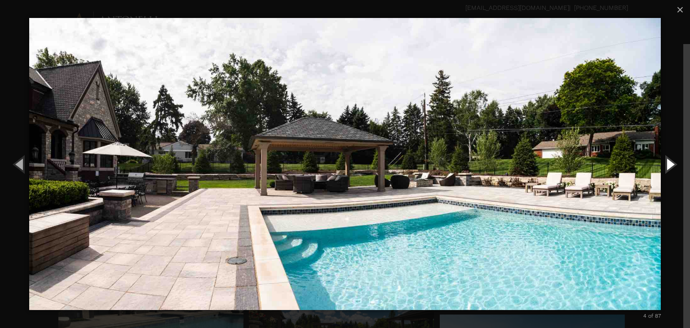
click at [669, 163] on button "Next (Right arrow key)" at bounding box center [669, 163] width 40 height 49
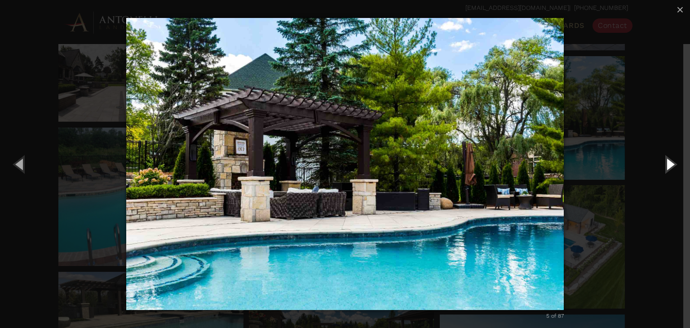
click at [669, 163] on button "Next (Right arrow key)" at bounding box center [669, 163] width 40 height 49
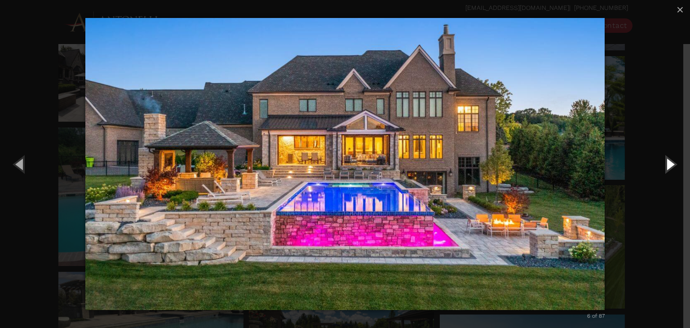
click at [669, 163] on button "Next (Right arrow key)" at bounding box center [669, 163] width 40 height 49
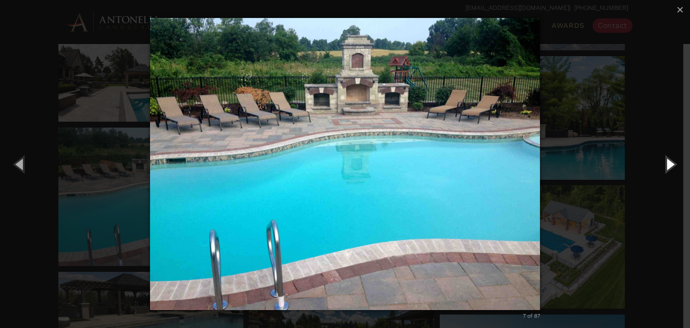
click at [669, 163] on button "Next (Right arrow key)" at bounding box center [669, 163] width 40 height 49
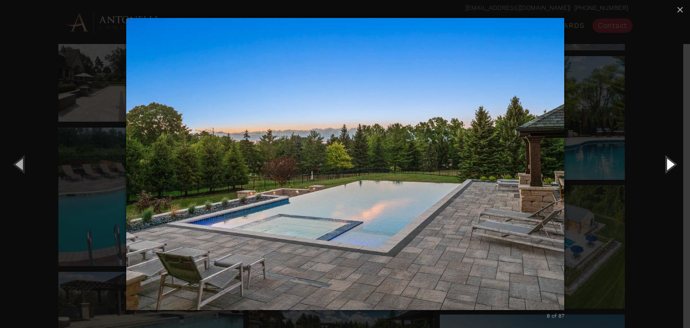
click at [669, 163] on button "Next (Right arrow key)" at bounding box center [669, 163] width 40 height 49
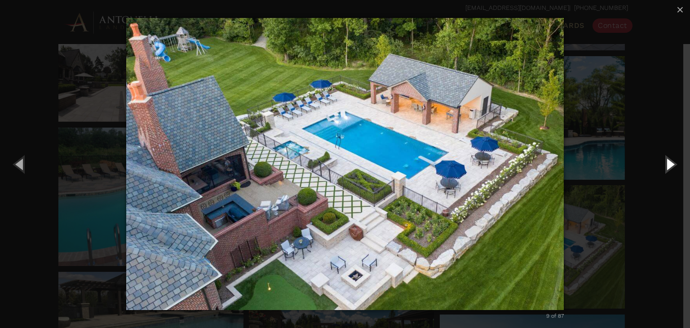
click at [669, 163] on button "Next (Right arrow key)" at bounding box center [669, 163] width 40 height 49
